Goal: Obtain resource: Download file/media

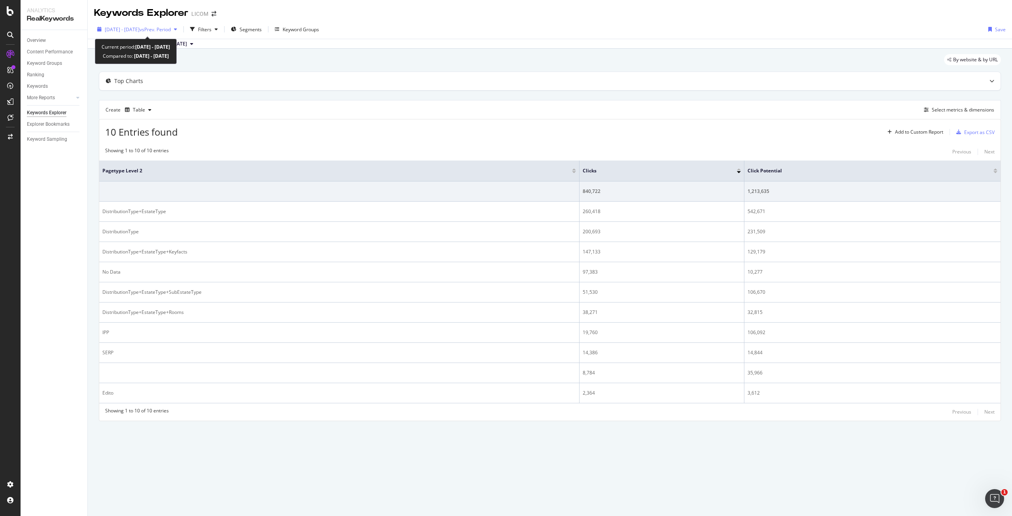
click at [121, 28] on span "[DATE] - [DATE]" at bounding box center [122, 29] width 35 height 7
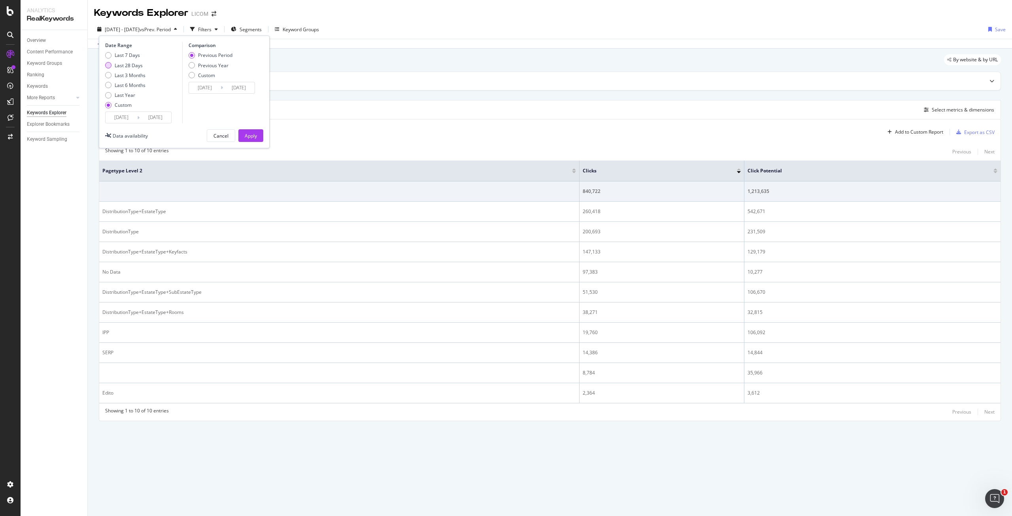
click at [125, 66] on div "Last 28 Days" at bounding box center [129, 65] width 28 height 7
type input "[DATE]"
type input "2025/09/15"
type input "2025/07/22"
type input "2025/08/18"
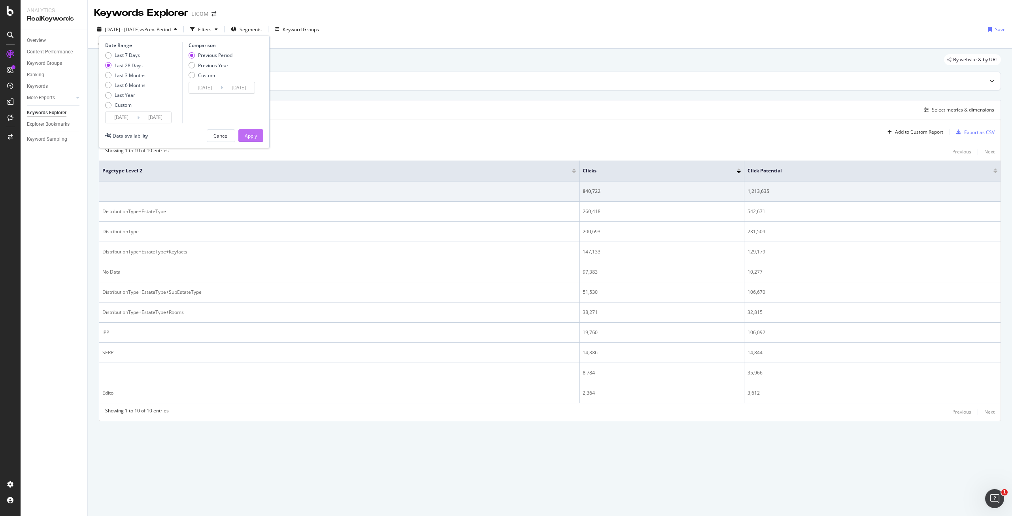
click at [252, 140] on div "Apply" at bounding box center [251, 136] width 12 height 12
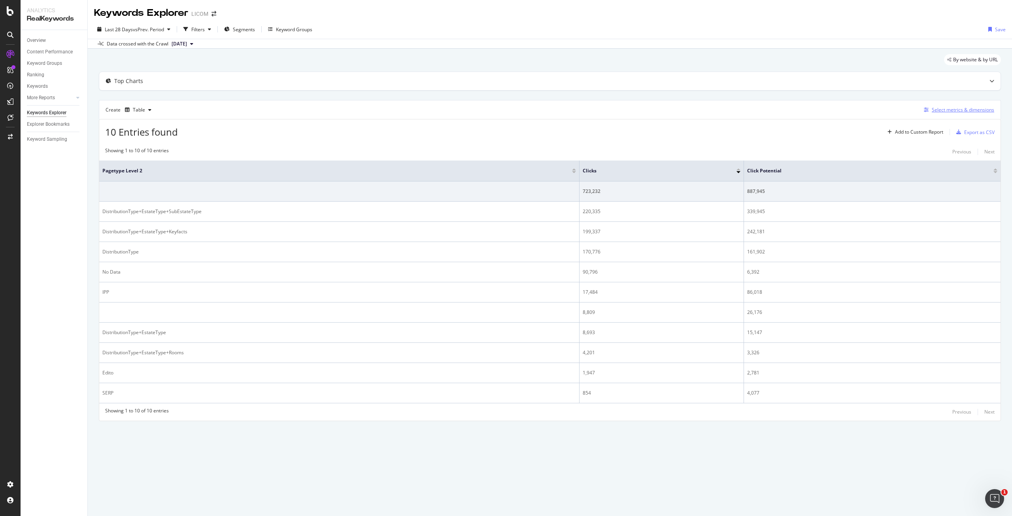
click at [967, 108] on div "Select metrics & dimensions" at bounding box center [963, 109] width 62 height 7
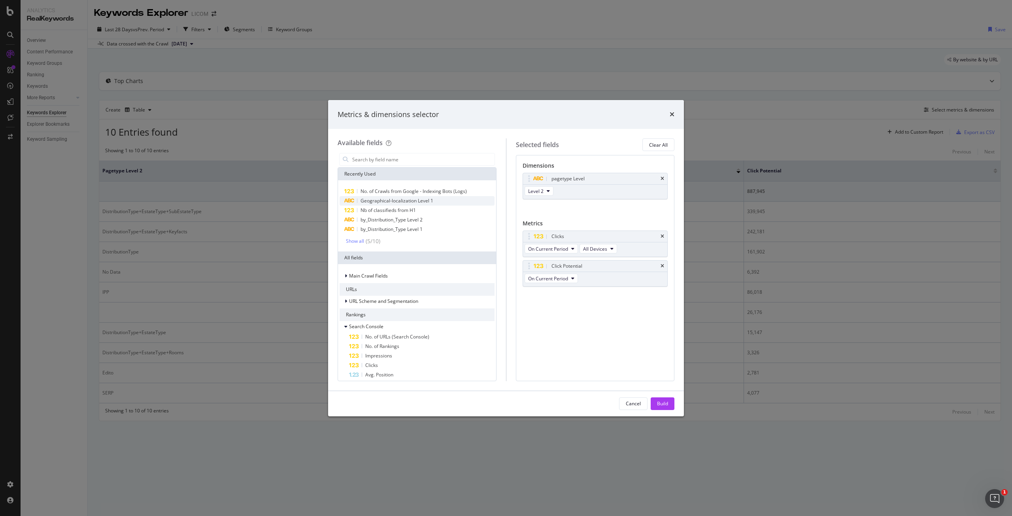
click at [412, 200] on span "Geographical-localization Level 1" at bounding box center [397, 200] width 73 height 7
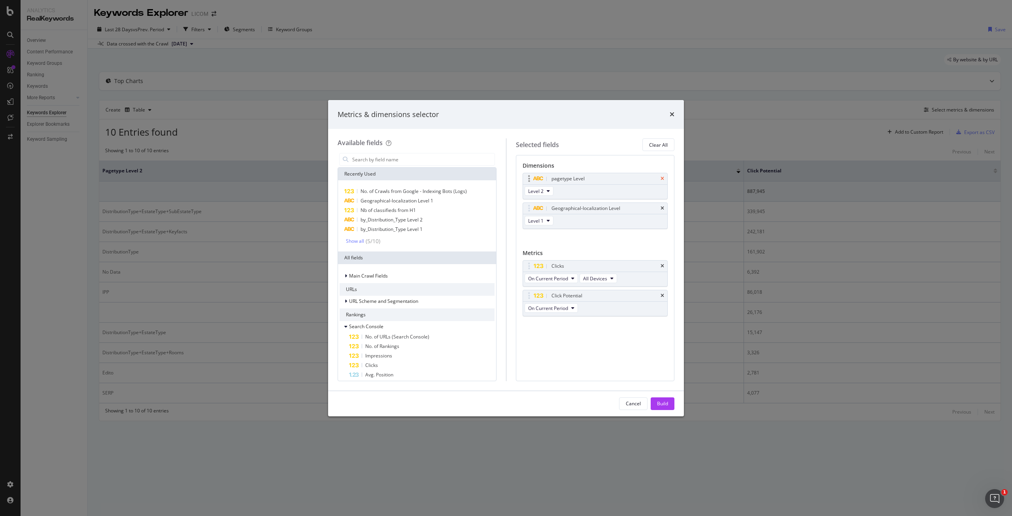
click at [663, 178] on icon "times" at bounding box center [663, 178] width 4 height 5
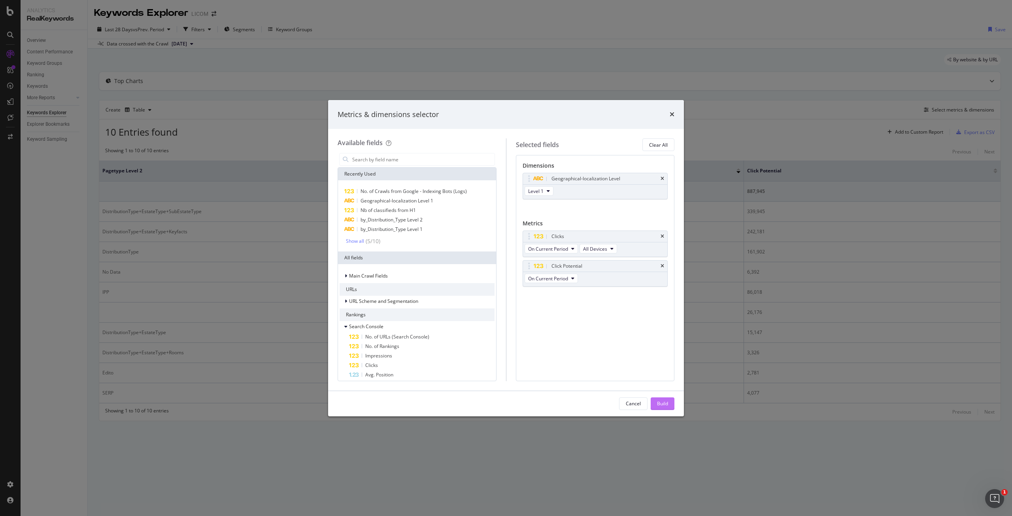
click at [669, 406] on button "Build" at bounding box center [663, 403] width 24 height 13
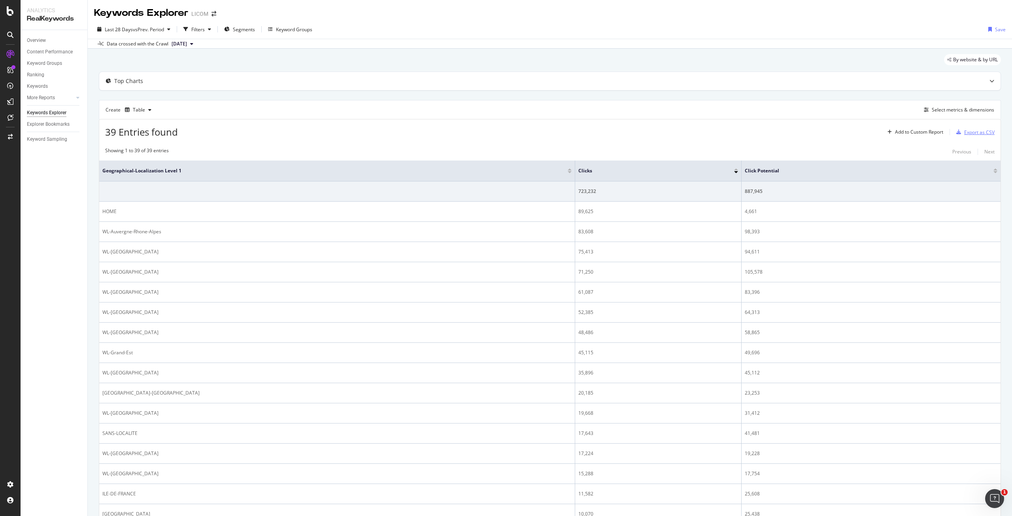
click at [975, 133] on div "Export as CSV" at bounding box center [979, 132] width 30 height 7
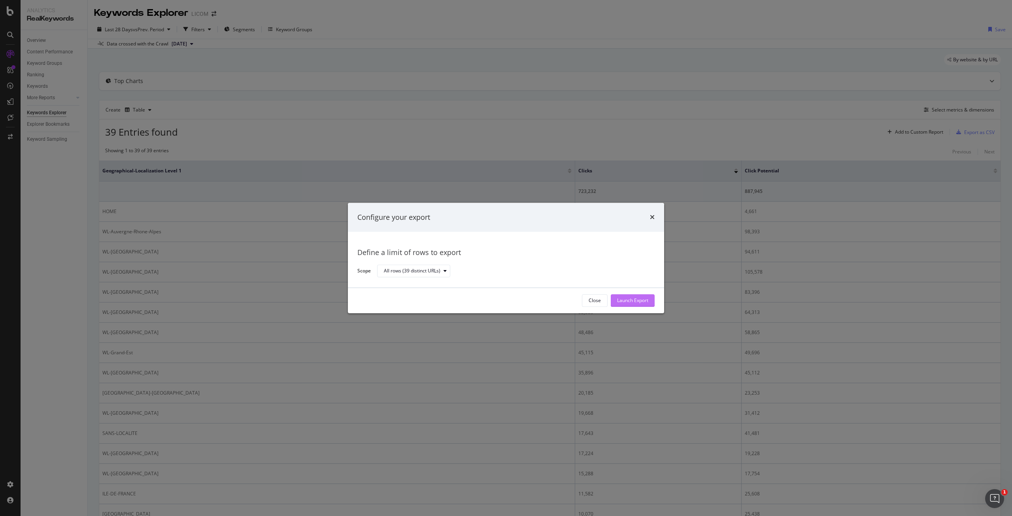
click at [645, 303] on div "Launch Export" at bounding box center [632, 300] width 31 height 7
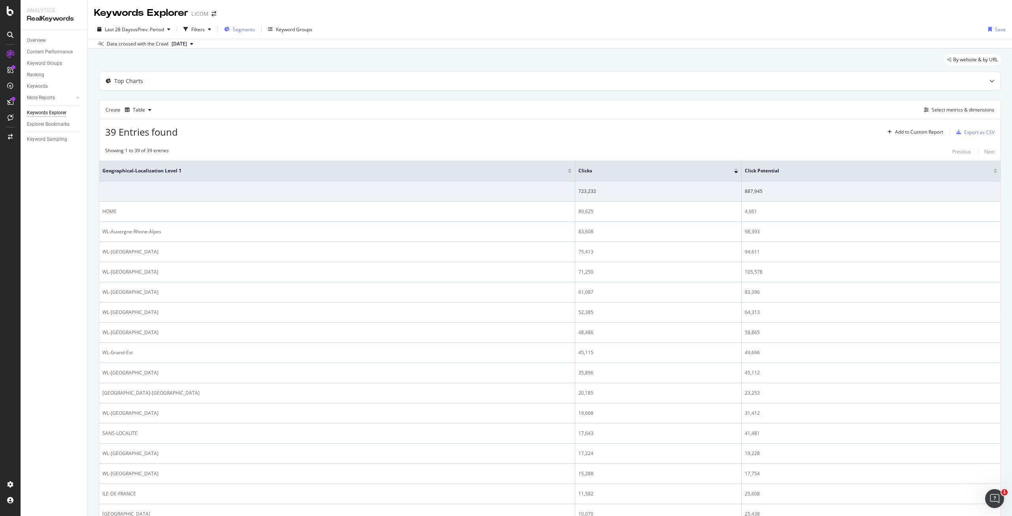
click at [236, 30] on span "Segments" at bounding box center [244, 29] width 22 height 7
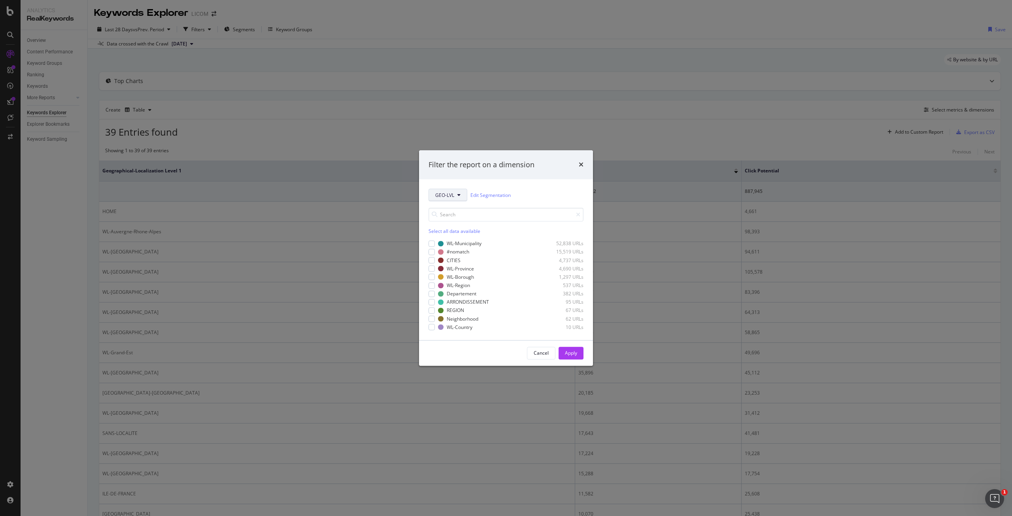
click at [455, 198] on button "GEO-LVL" at bounding box center [448, 195] width 39 height 13
click at [475, 283] on span "Geographical-localization" at bounding box center [463, 282] width 56 height 7
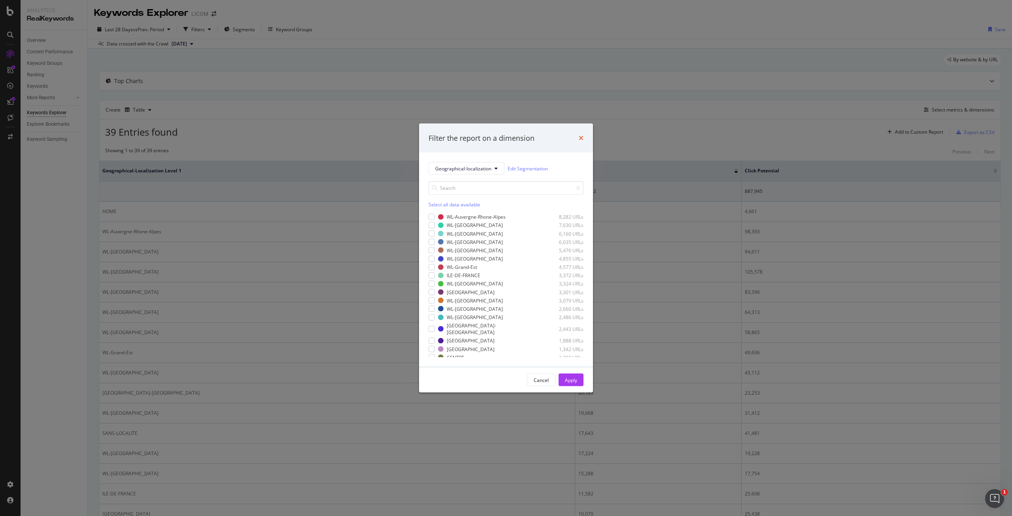
click at [582, 138] on icon "times" at bounding box center [581, 138] width 5 height 6
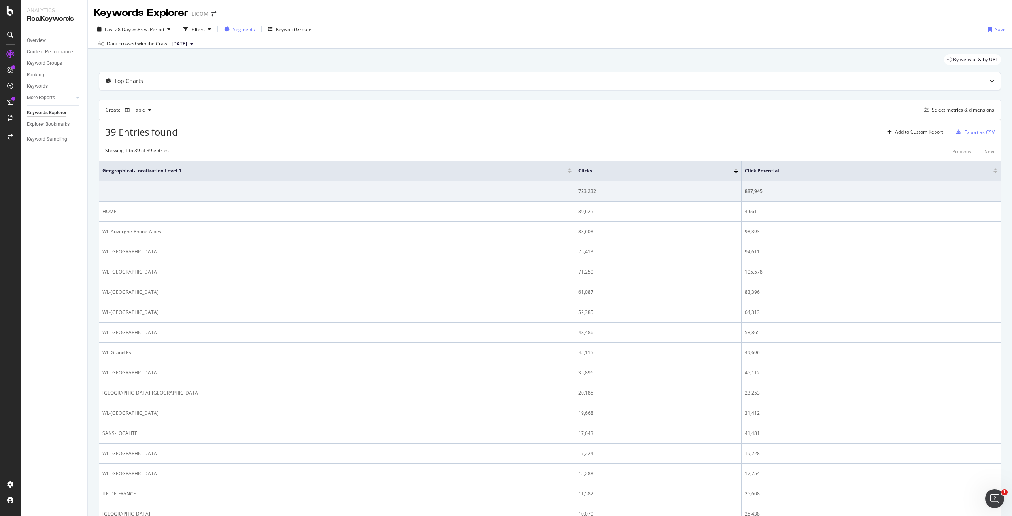
click at [244, 26] on span "Segments" at bounding box center [244, 29] width 22 height 7
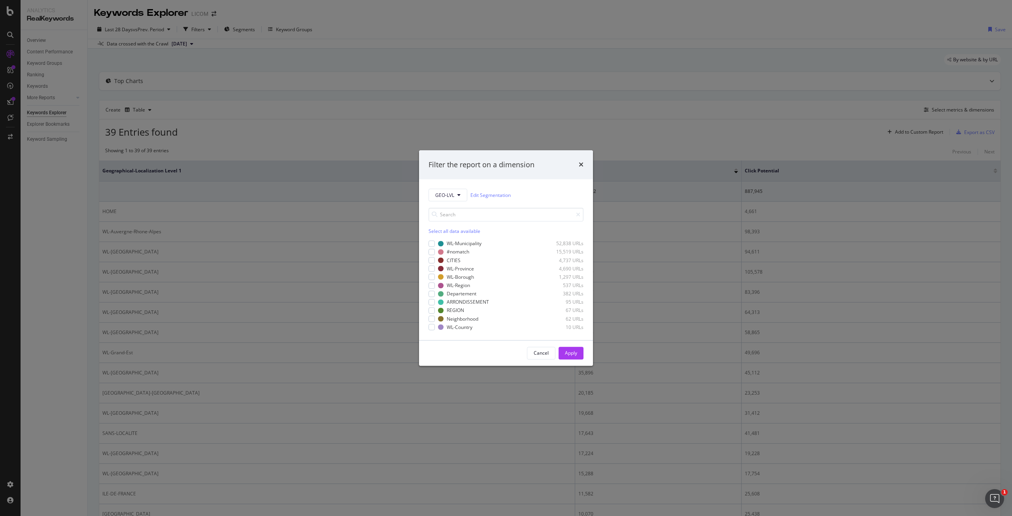
click at [334, 42] on div "Filter the report on a dimension GEO-LVL Edit Segmentation Select all data avai…" at bounding box center [506, 258] width 1012 height 516
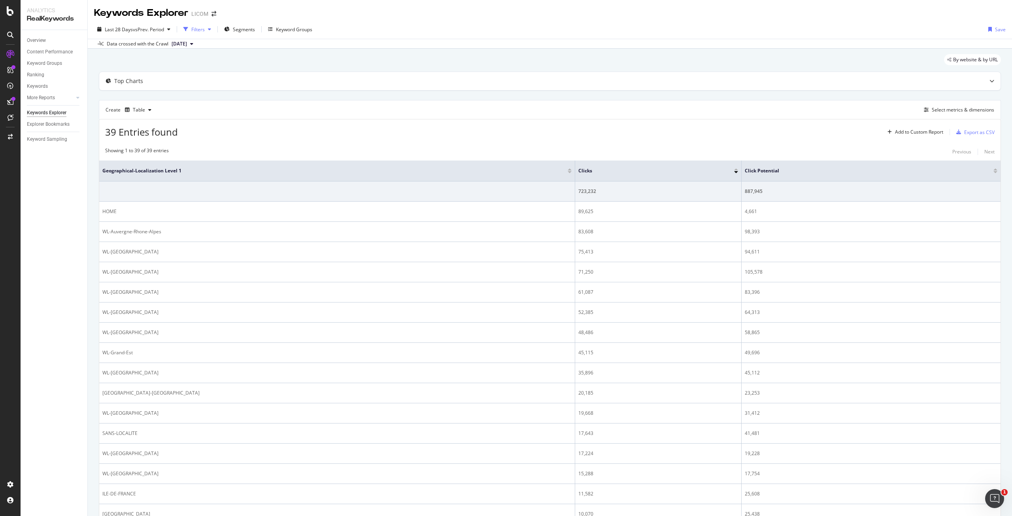
click at [201, 28] on div "Filters" at bounding box center [197, 29] width 13 height 7
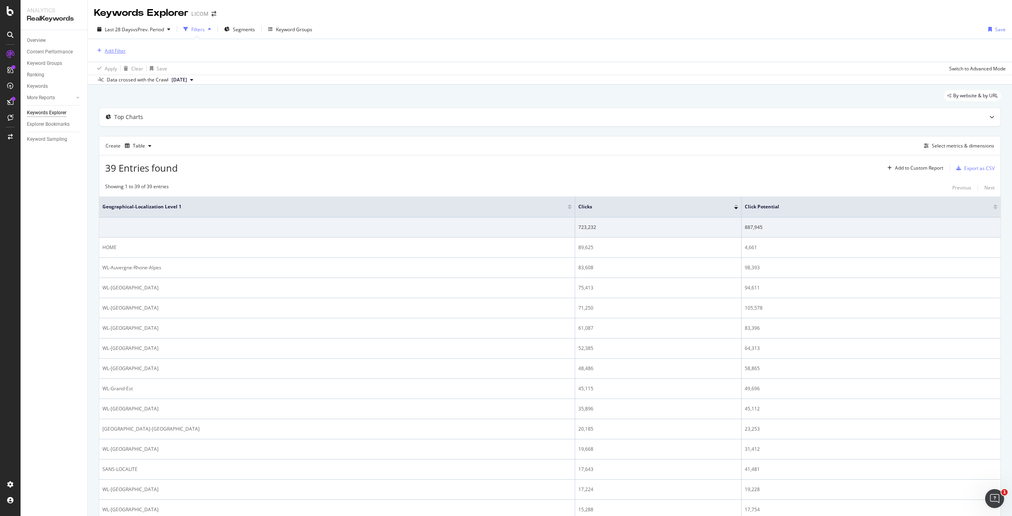
click at [106, 53] on div "Add Filter" at bounding box center [115, 50] width 21 height 7
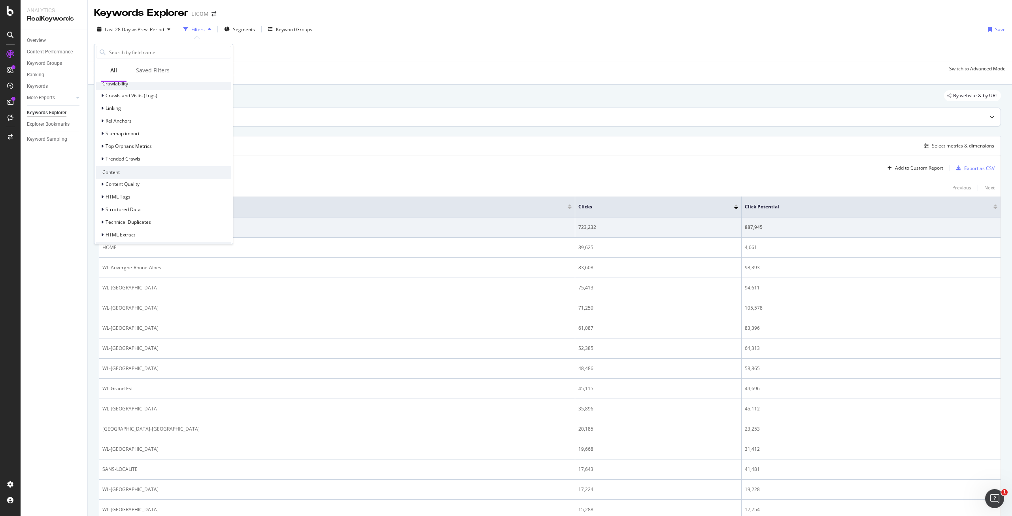
scroll to position [237, 0]
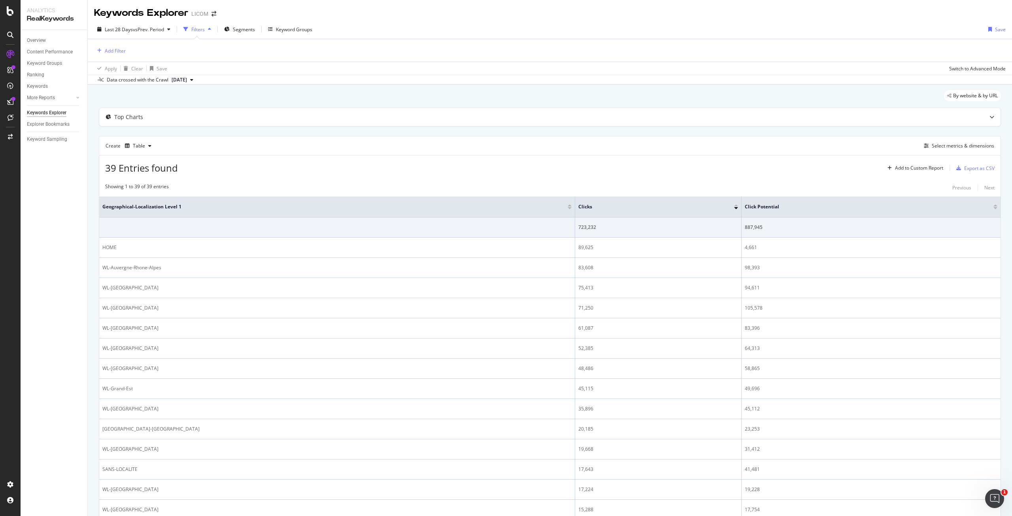
click at [458, 42] on div "Add Filter" at bounding box center [550, 50] width 912 height 23
click at [247, 28] on span "Segments" at bounding box center [244, 29] width 22 height 7
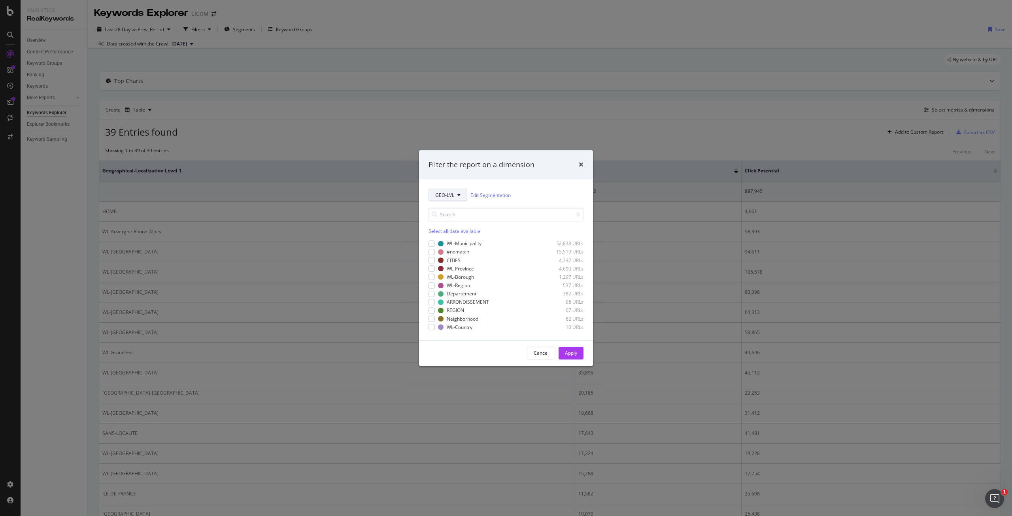
click at [438, 198] on span "GEO-LVL" at bounding box center [444, 195] width 19 height 7
click at [460, 245] on div "EstateType" at bounding box center [463, 251] width 69 height 15
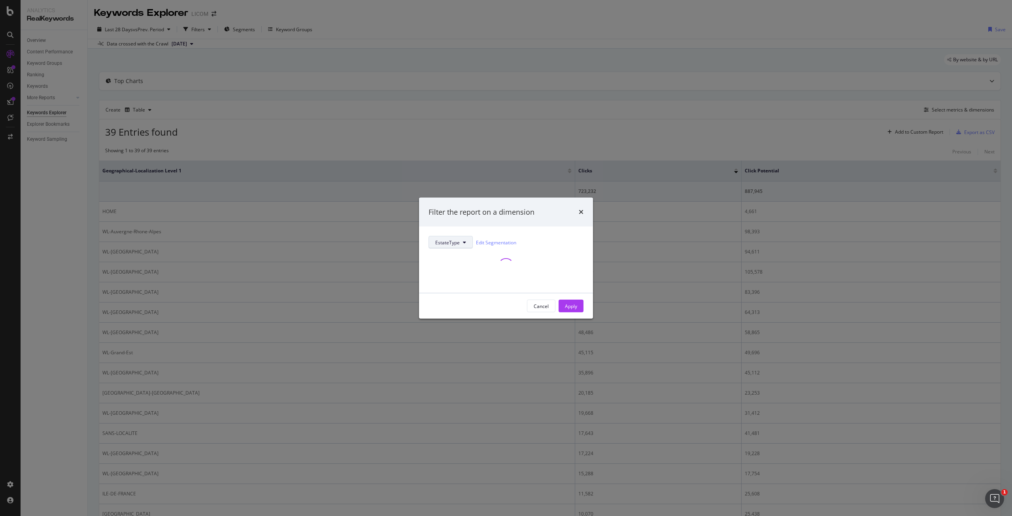
click at [463, 239] on button "EstateType" at bounding box center [451, 242] width 44 height 13
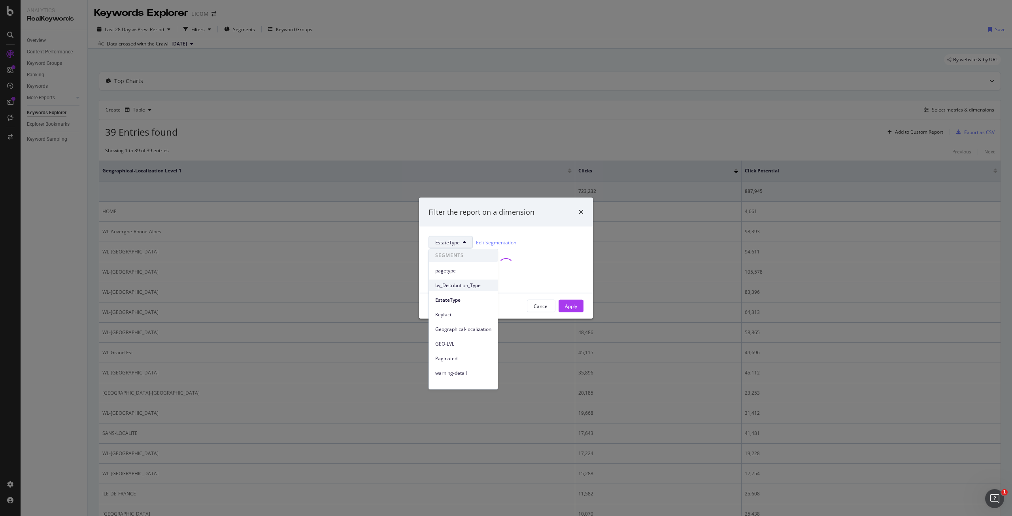
click at [458, 284] on span "by_Distribution_Type" at bounding box center [463, 285] width 56 height 7
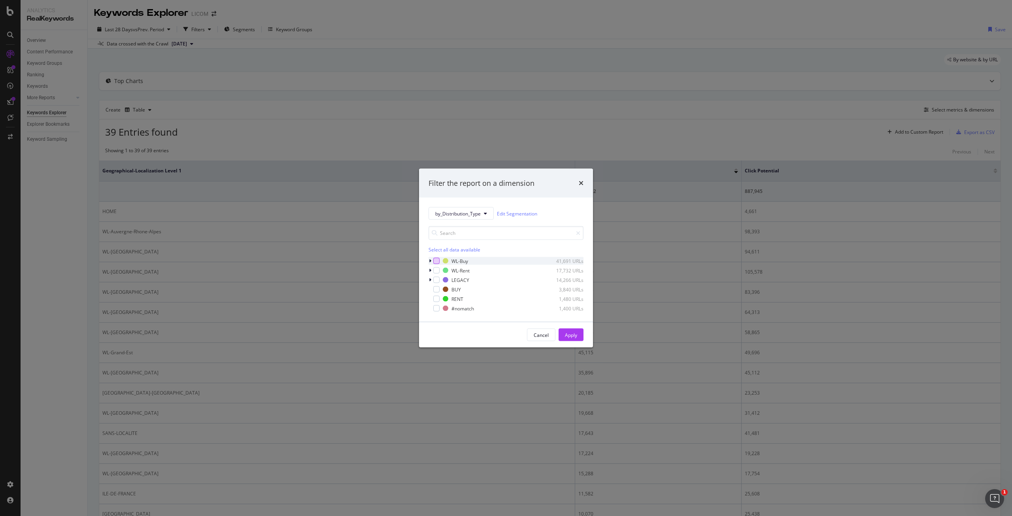
click at [434, 261] on div "modal" at bounding box center [436, 261] width 6 height 6
click at [577, 333] on div "Apply" at bounding box center [571, 334] width 12 height 7
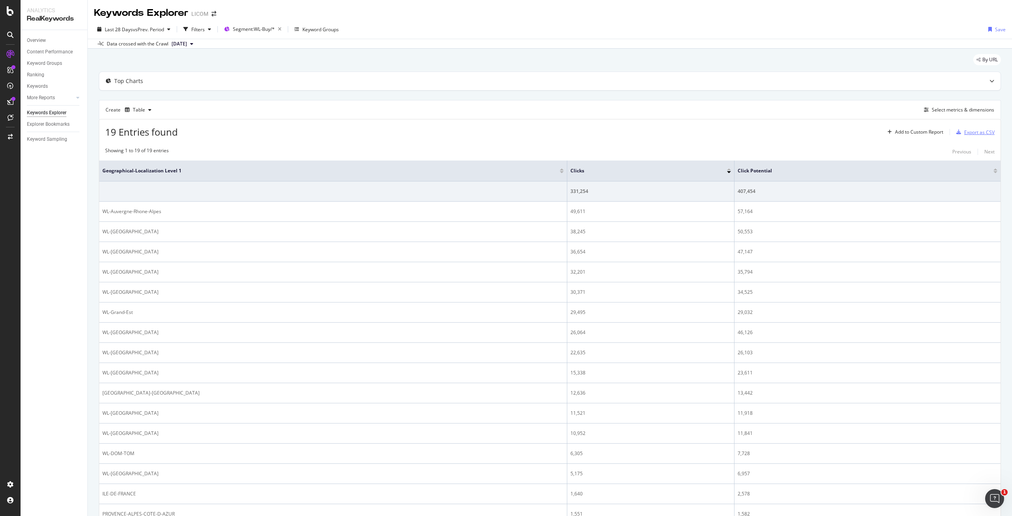
click at [973, 130] on div "Export as CSV" at bounding box center [979, 132] width 30 height 7
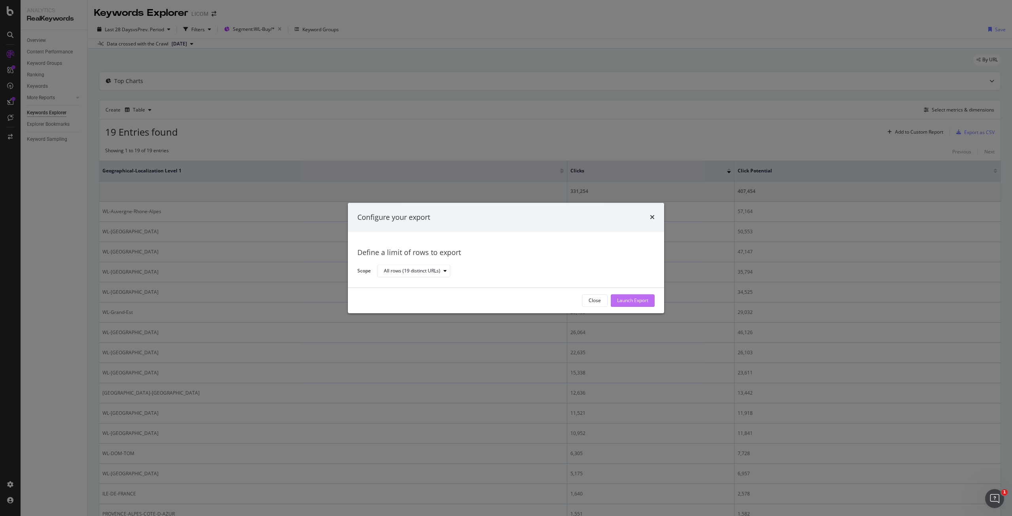
click at [631, 301] on div "Launch Export" at bounding box center [632, 300] width 31 height 7
